Goal: Find specific page/section: Find specific page/section

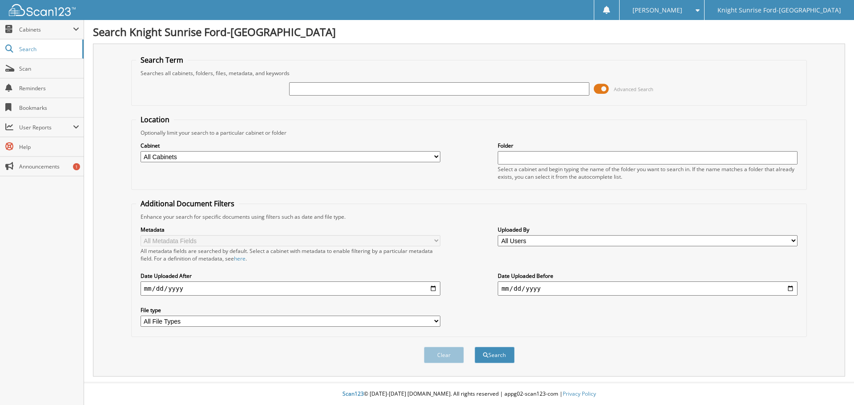
click at [344, 89] on input "text" at bounding box center [439, 88] width 300 height 13
type input "649750"
click at [475, 347] on button "Search" at bounding box center [495, 355] width 40 height 16
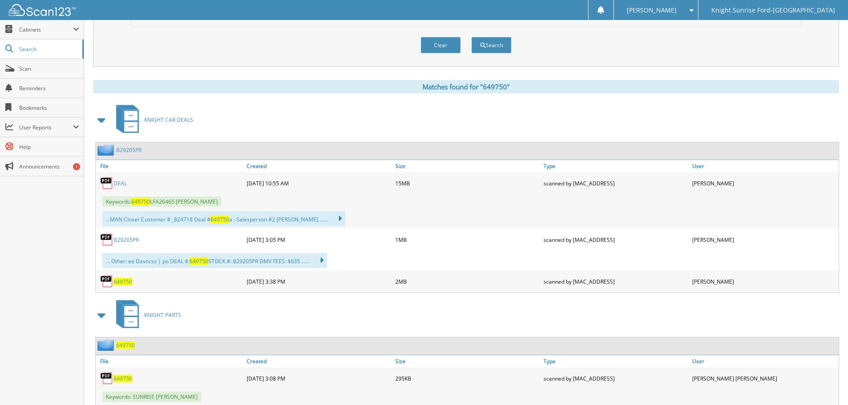
scroll to position [356, 0]
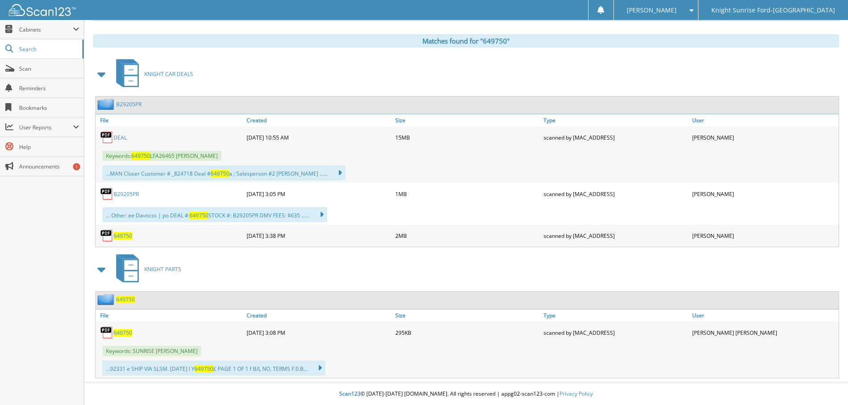
click at [123, 137] on link "DEAL" at bounding box center [119, 138] width 13 height 8
